Goal: Information Seeking & Learning: Find specific fact

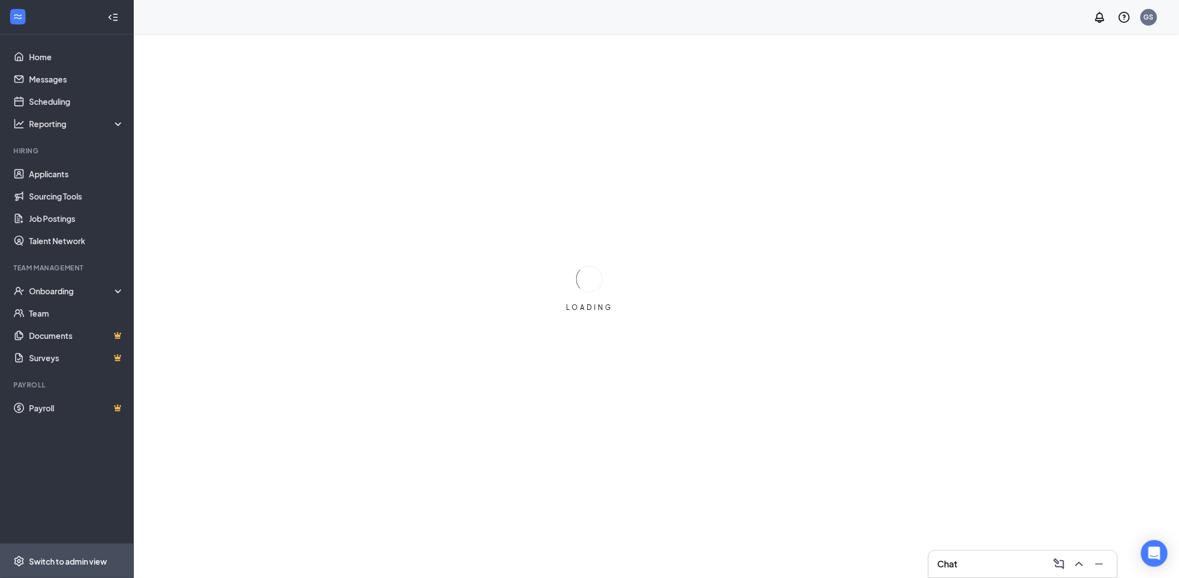
click at [71, 559] on div "Switch to admin view" at bounding box center [68, 561] width 78 height 11
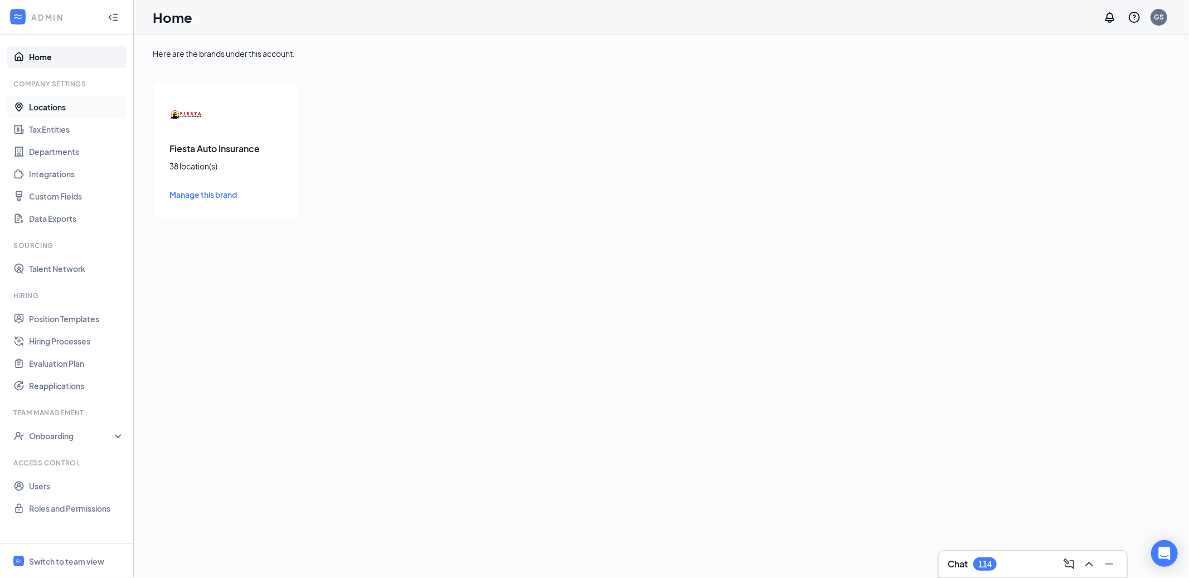
click at [84, 100] on link "Locations" at bounding box center [76, 107] width 95 height 22
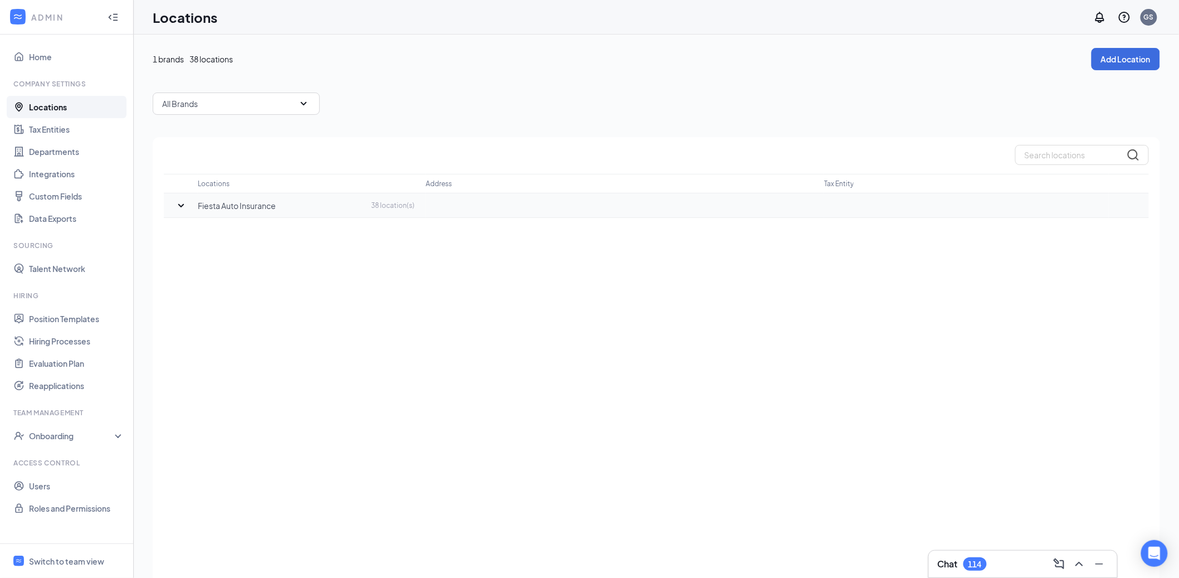
click at [177, 206] on icon "SmallChevronDown" at bounding box center [180, 205] width 13 height 13
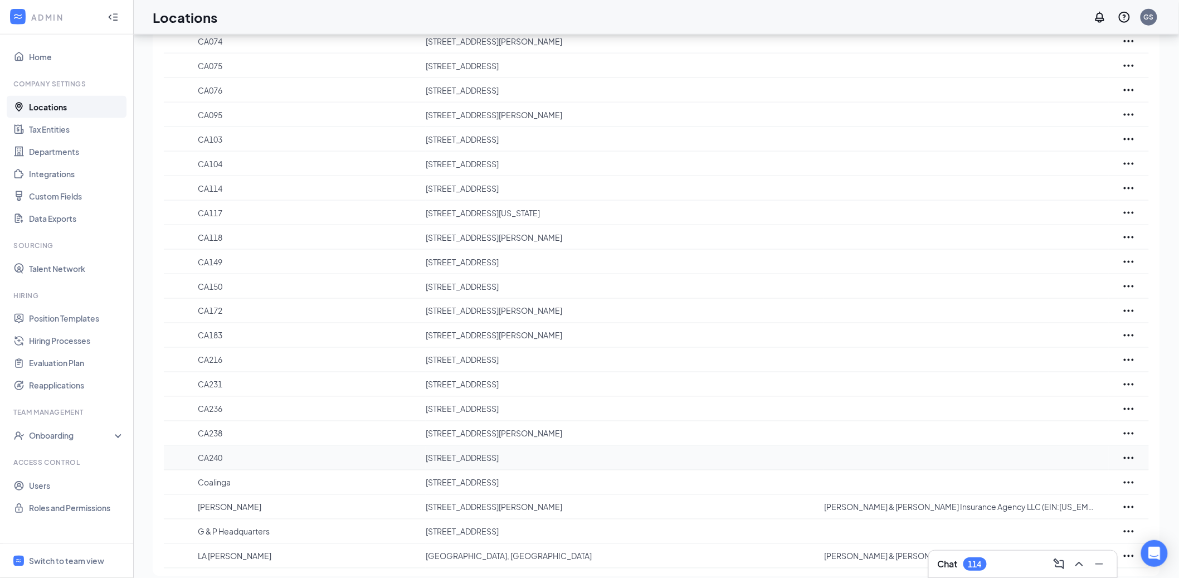
scroll to position [592, 0]
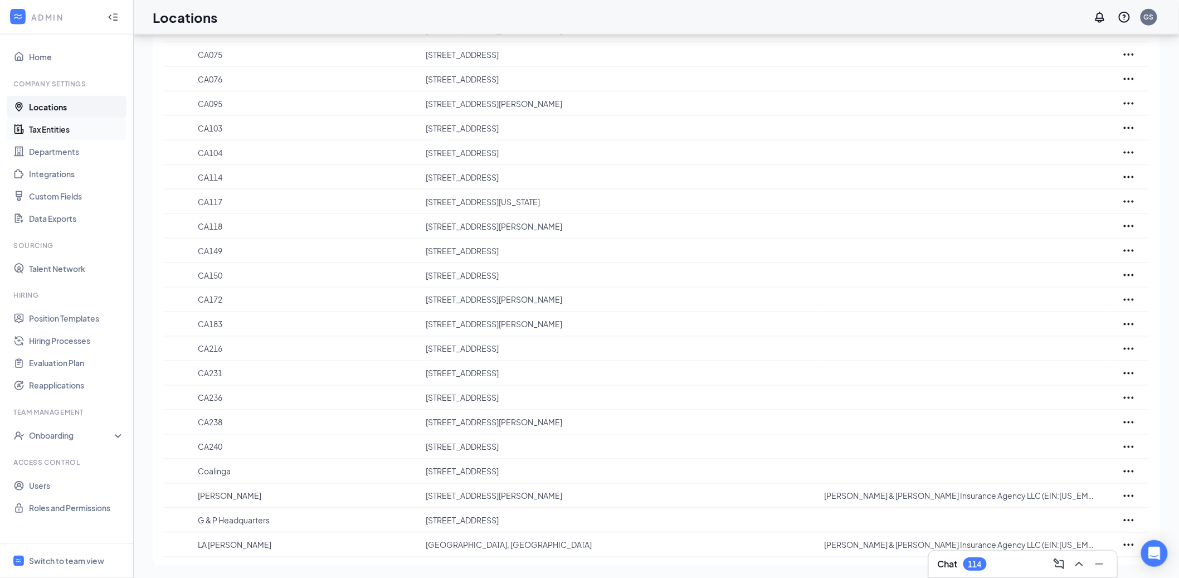
click at [77, 127] on link "Tax Entities" at bounding box center [76, 129] width 95 height 22
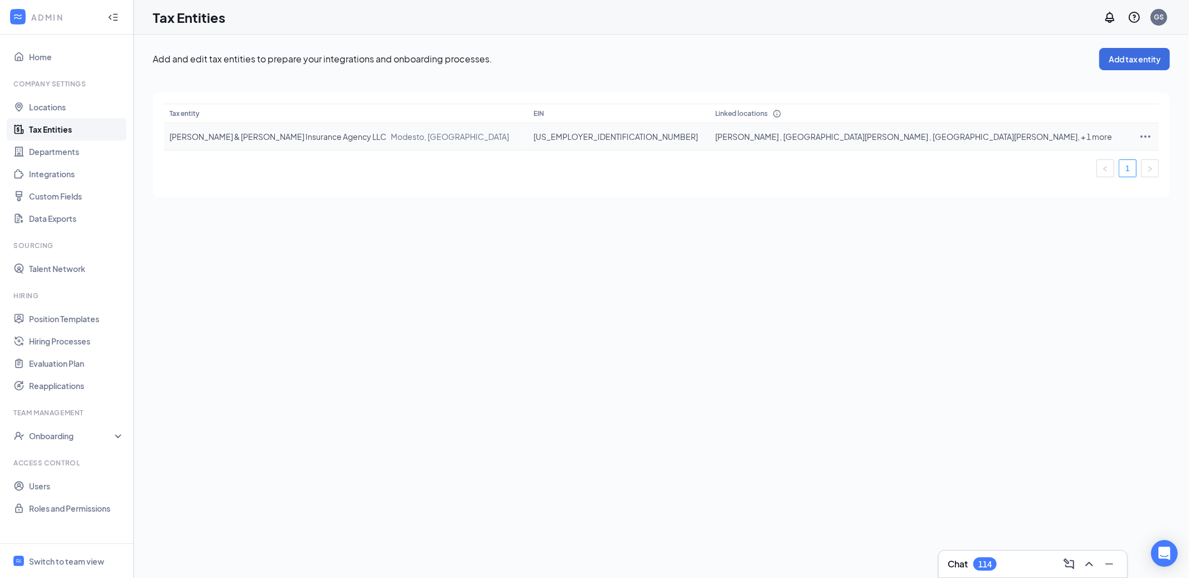
click at [630, 135] on td "[US_EMPLOYER_IDENTIFICATION_NUMBER]" at bounding box center [619, 136] width 182 height 27
drag, startPoint x: 634, startPoint y: 136, endPoint x: 570, endPoint y: 143, distance: 65.1
click at [570, 143] on tr "[PERSON_NAME] & [PERSON_NAME] Insurance Agency LLC [GEOGRAPHIC_DATA] [US_EMPLOY…" at bounding box center [661, 136] width 995 height 27
drag, startPoint x: 572, startPoint y: 139, endPoint x: 623, endPoint y: 144, distance: 50.5
click at [623, 144] on td "[US_EMPLOYER_IDENTIFICATION_NUMBER]" at bounding box center [619, 136] width 182 height 27
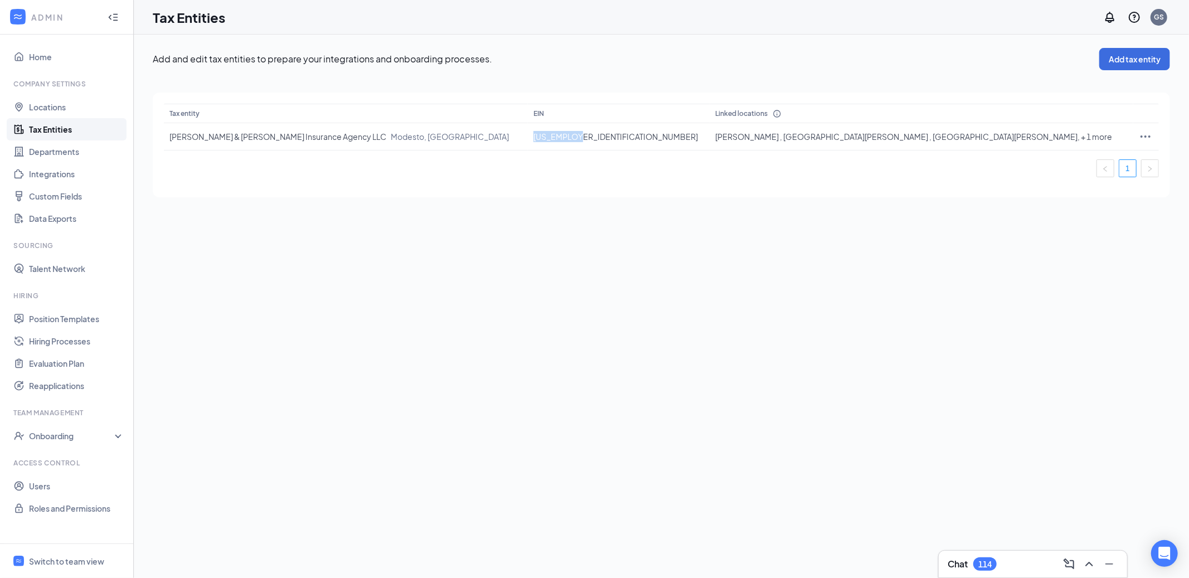
copy td "[US_EMPLOYER_IDENTIFICATION_NUMBER]"
